Goal: Information Seeking & Learning: Find specific fact

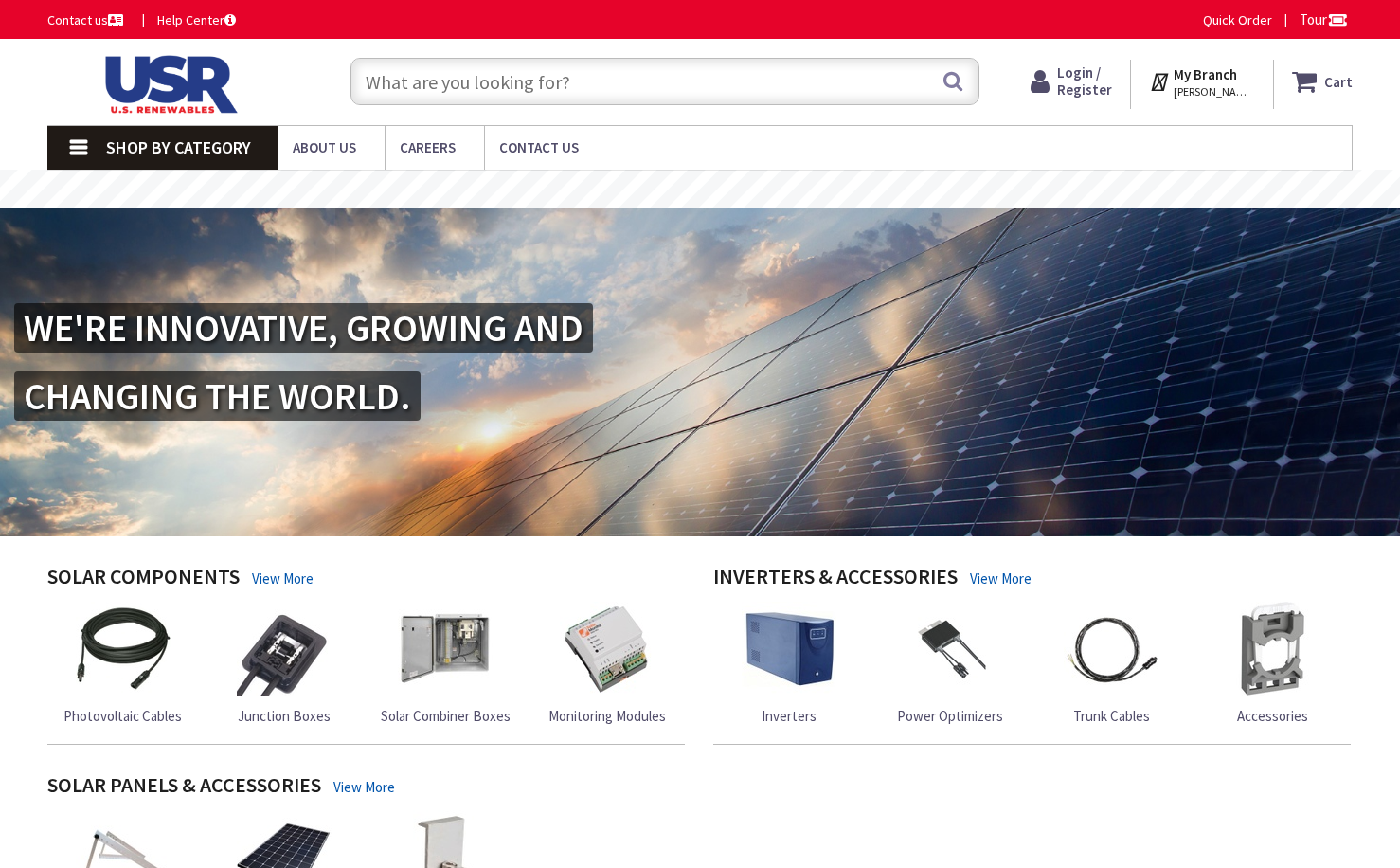
click at [473, 80] on input "text" at bounding box center [665, 82] width 629 height 47
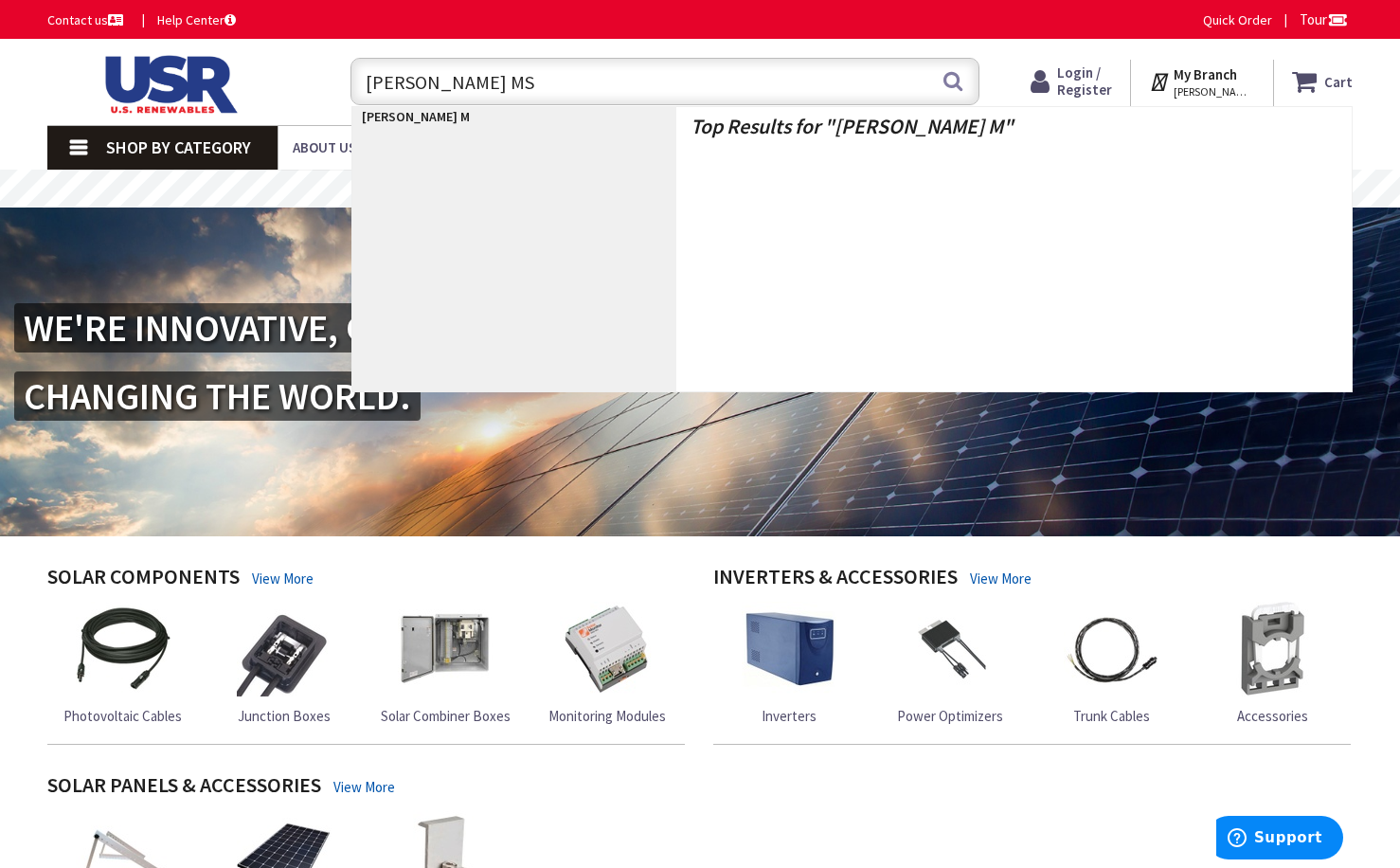
type input "EATON MSP"
type input "[STREET_ADDRESS]"
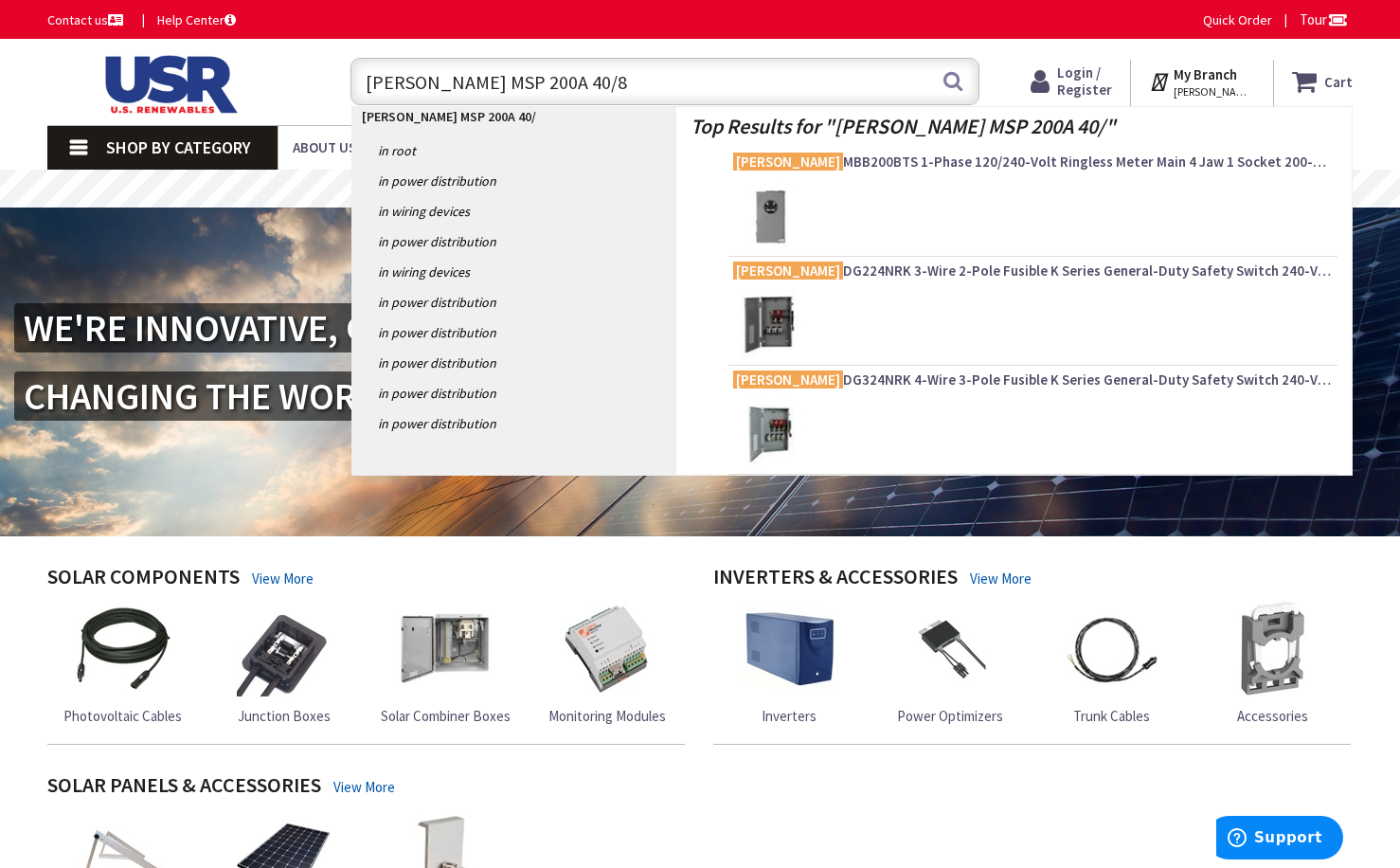
type input "EATON MSP 200A 40/80"
